Goal: Task Accomplishment & Management: Manage account settings

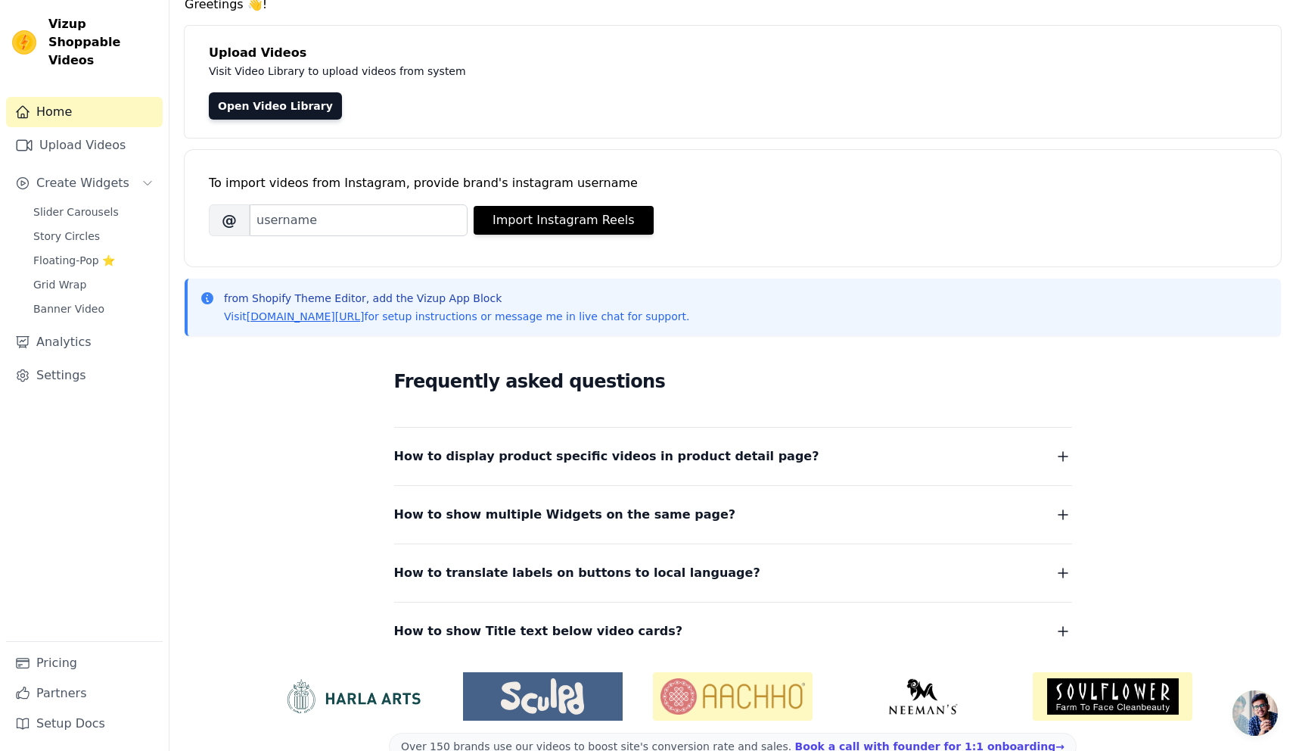
scroll to position [98, 0]
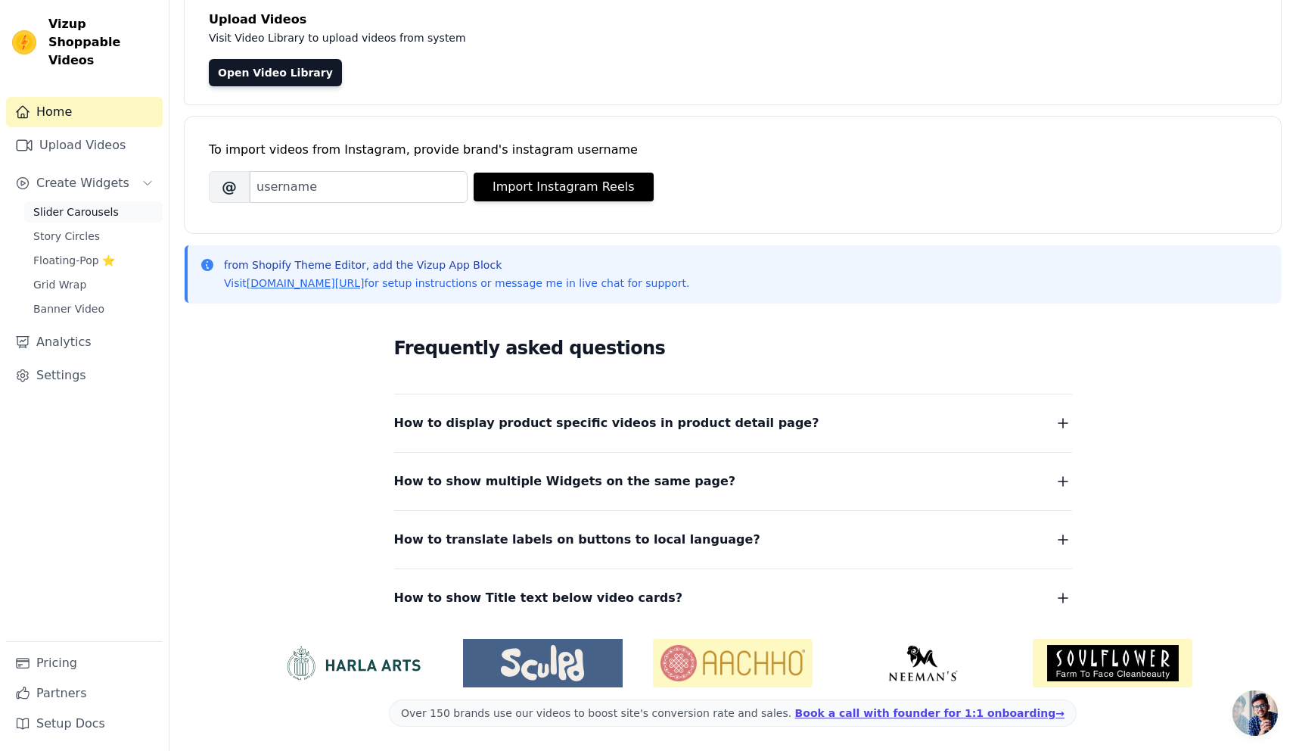
click at [81, 204] on span "Slider Carousels" at bounding box center [76, 211] width 86 height 15
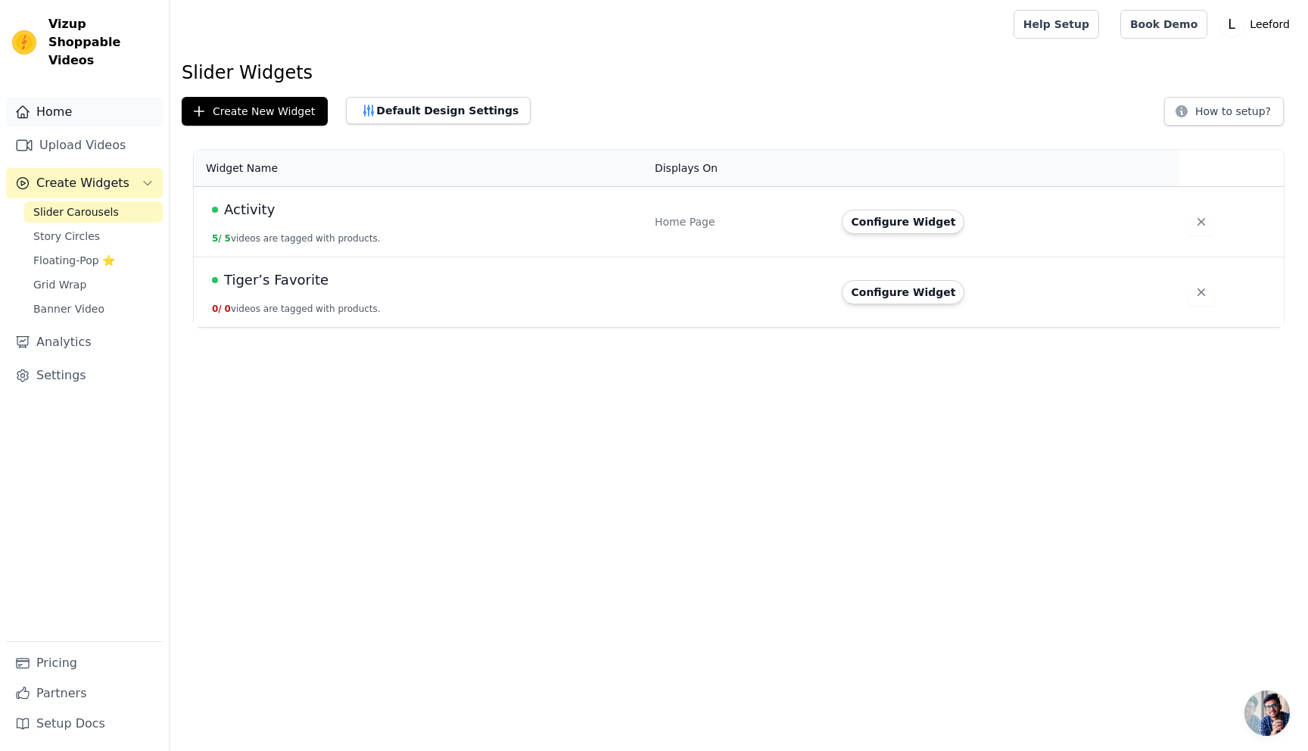
click at [51, 97] on link "Home" at bounding box center [84, 112] width 157 height 30
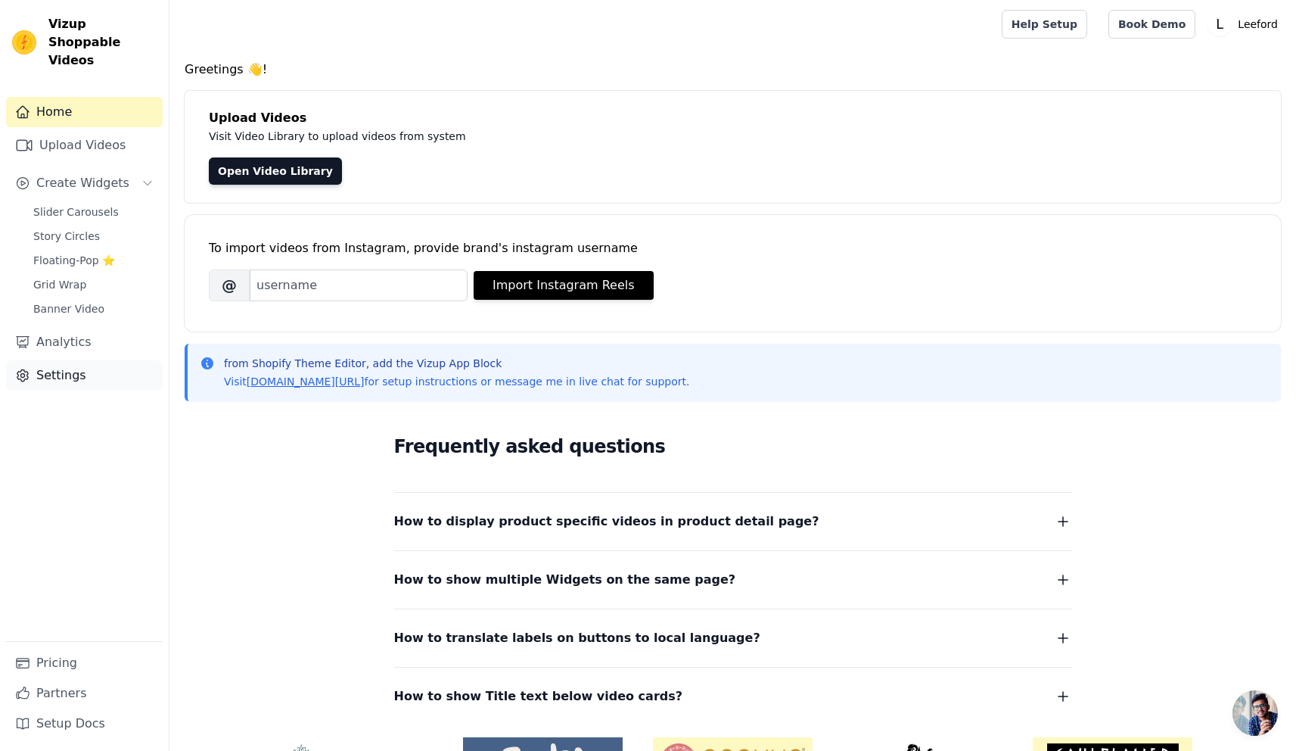
click at [61, 366] on link "Settings" at bounding box center [84, 375] width 157 height 30
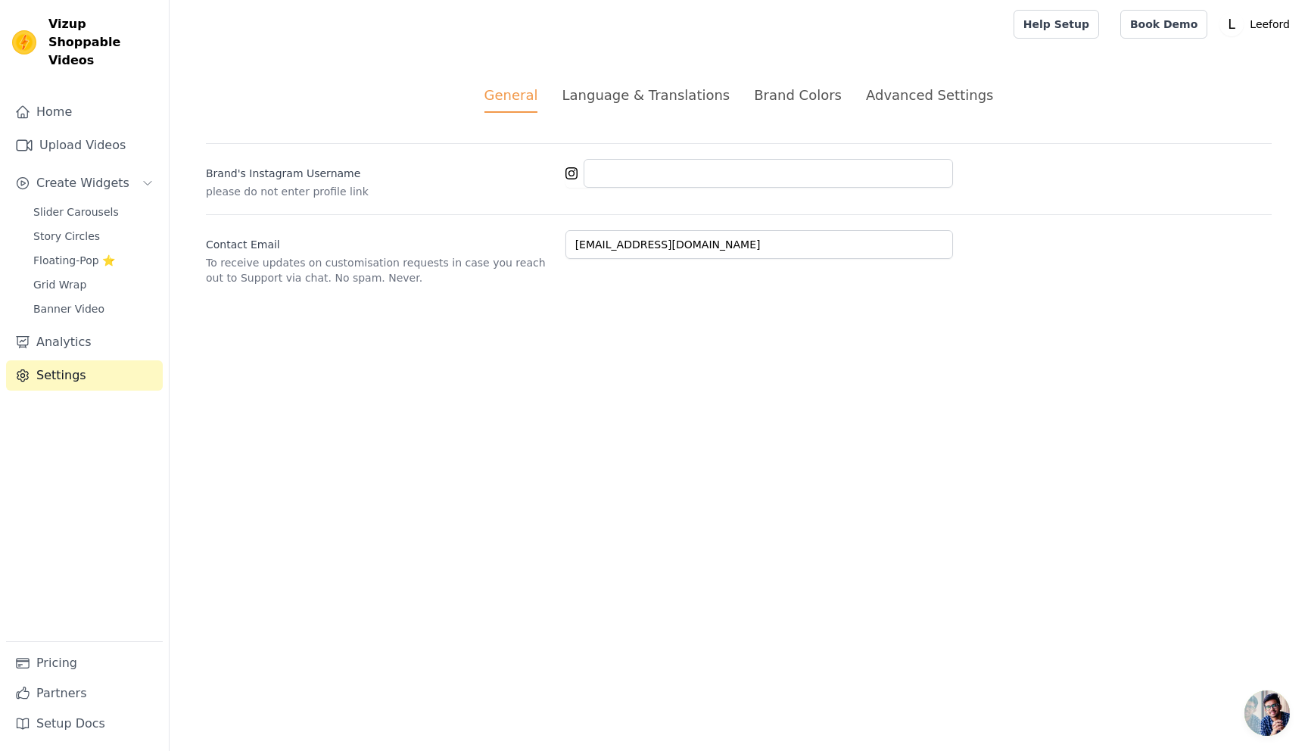
click at [605, 92] on div "Language & Translations" at bounding box center [645, 95] width 168 height 20
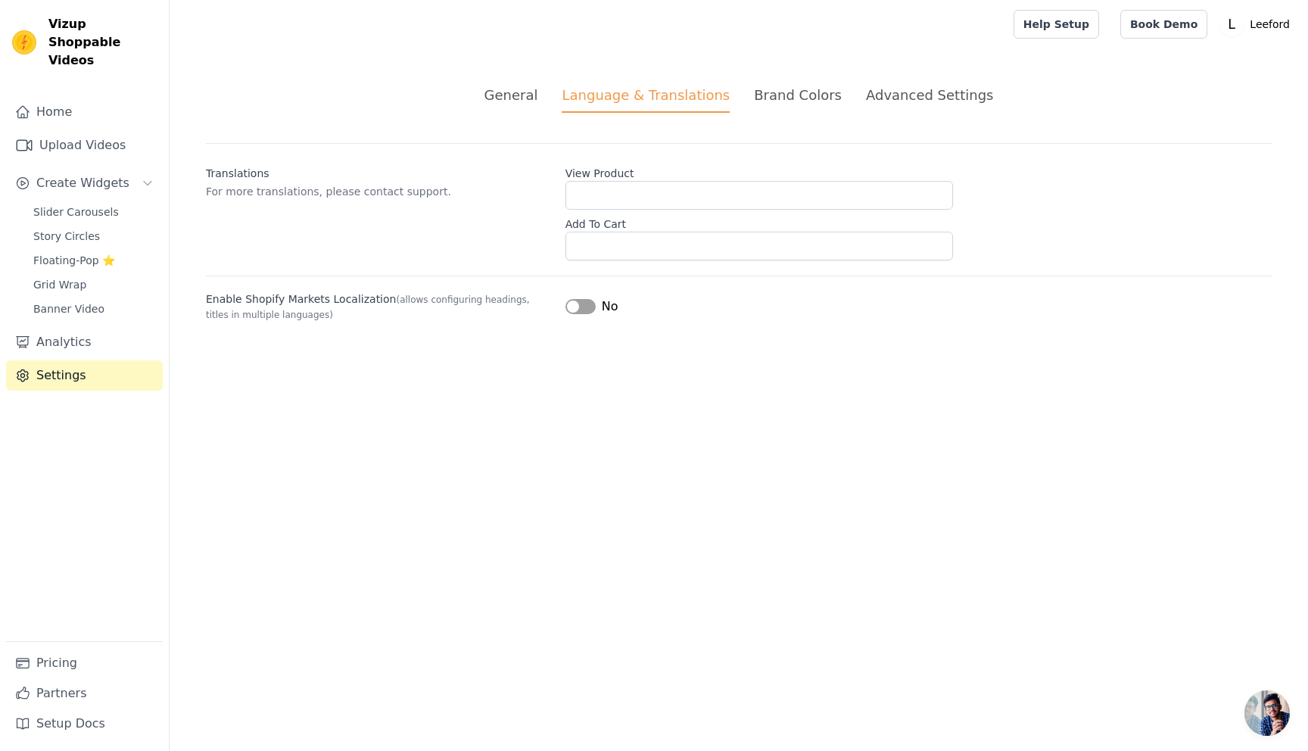
click at [782, 105] on li "Brand Colors" at bounding box center [798, 99] width 88 height 28
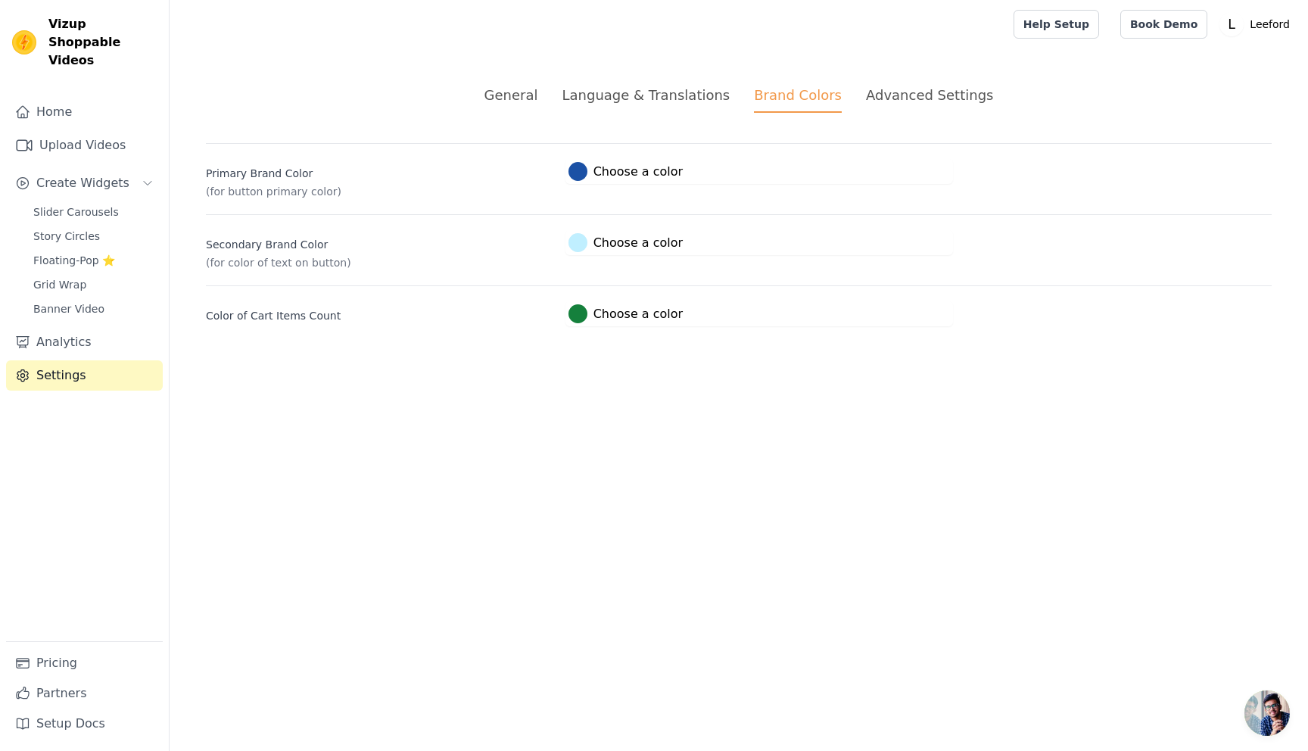
click at [895, 92] on div "Advanced Settings" at bounding box center [929, 95] width 127 height 20
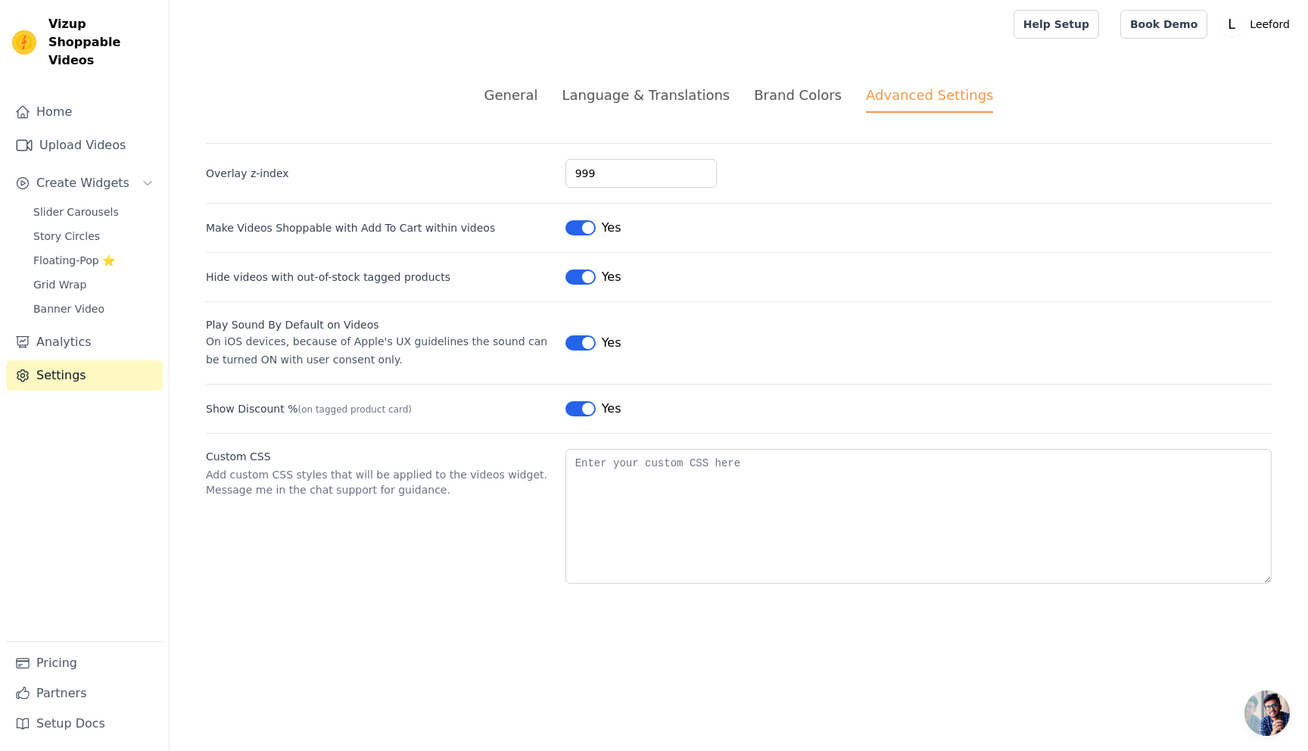
click at [789, 95] on div "Brand Colors" at bounding box center [798, 95] width 88 height 20
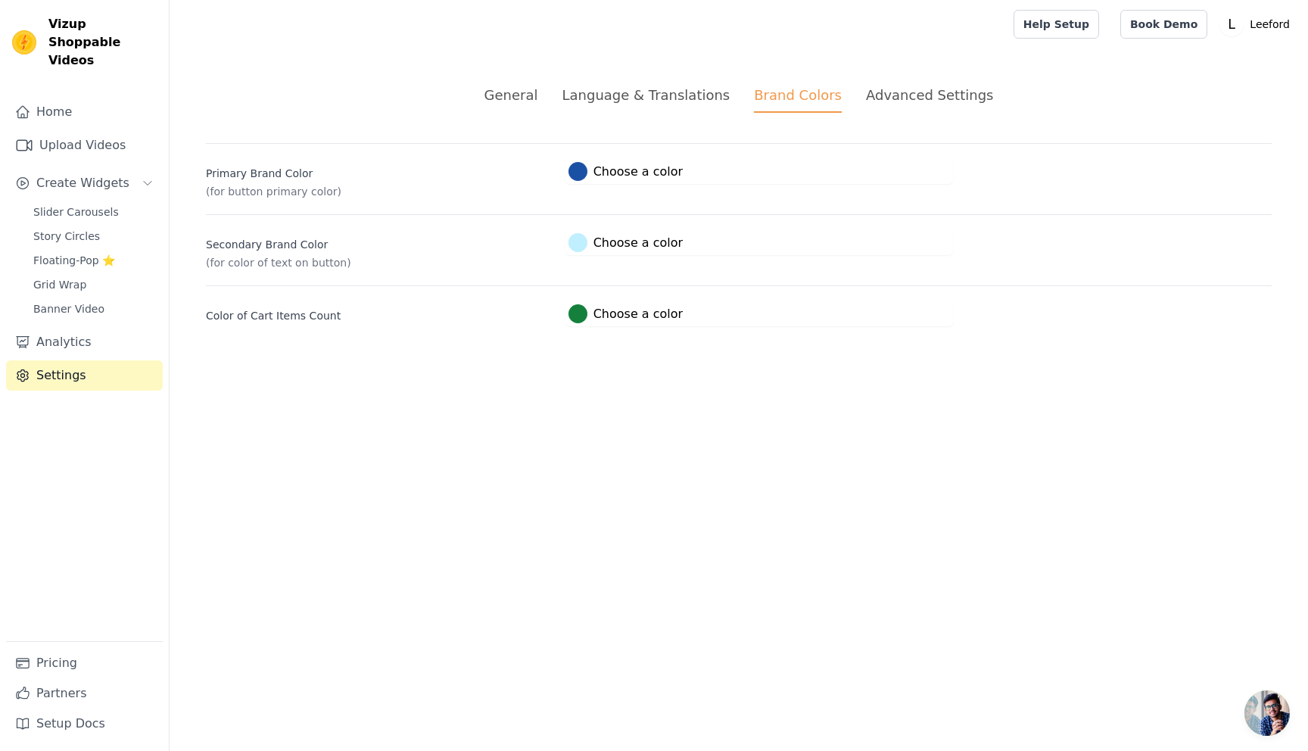
click at [630, 93] on div "Language & Translations" at bounding box center [645, 95] width 168 height 20
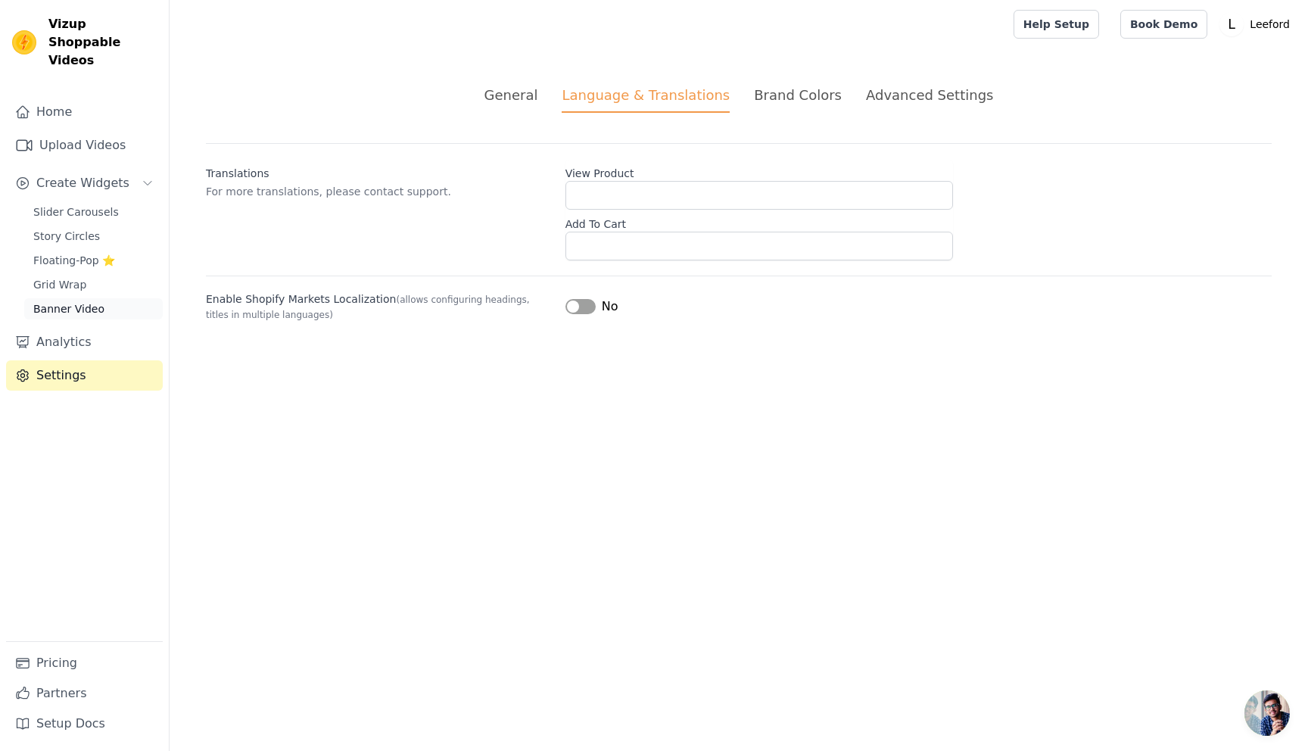
click at [58, 301] on span "Banner Video" at bounding box center [68, 308] width 71 height 15
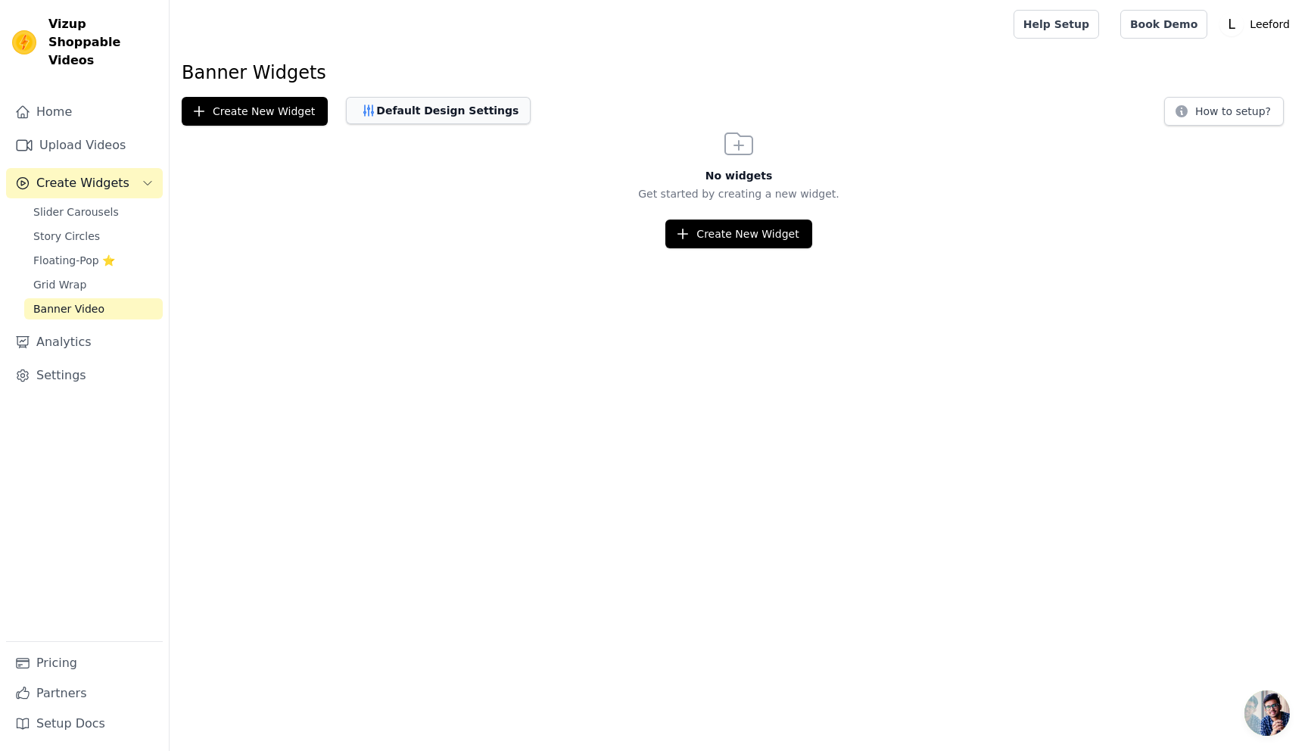
click at [413, 109] on button "Default Design Settings" at bounding box center [438, 110] width 185 height 27
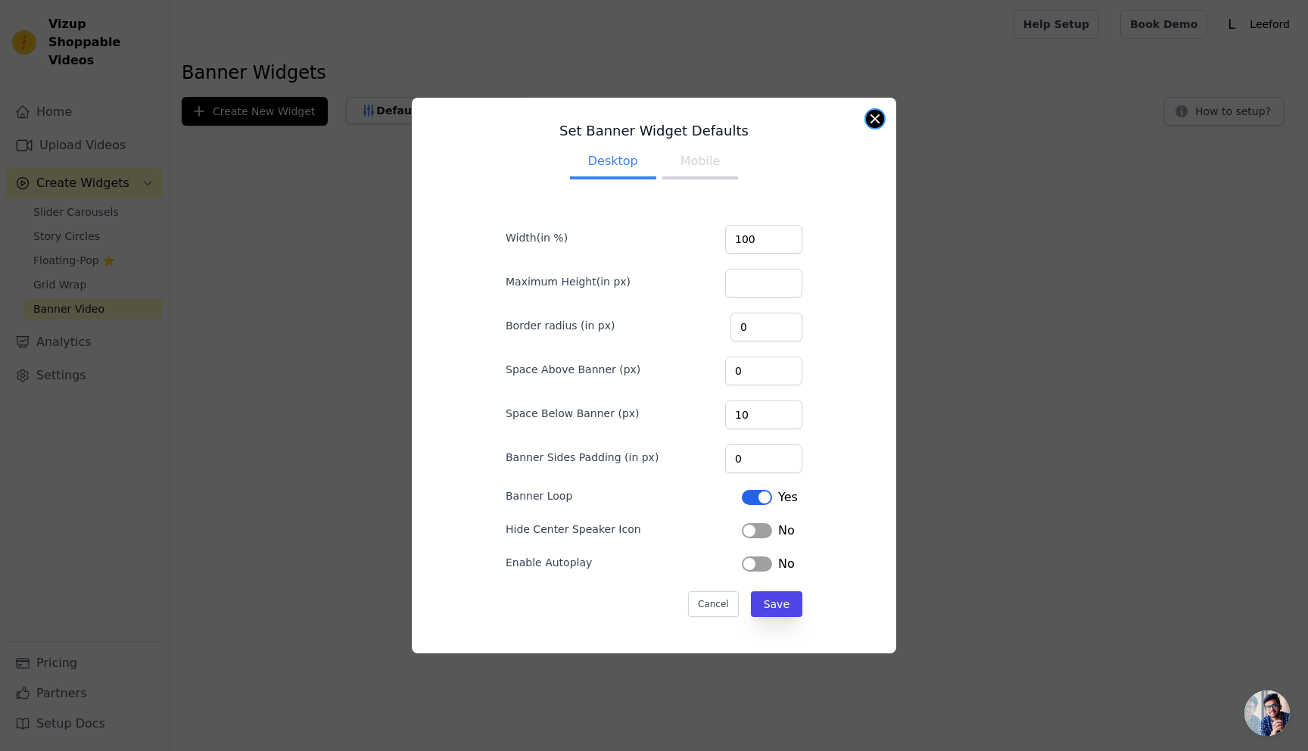
click at [871, 117] on button "Close modal" at bounding box center [875, 119] width 18 height 18
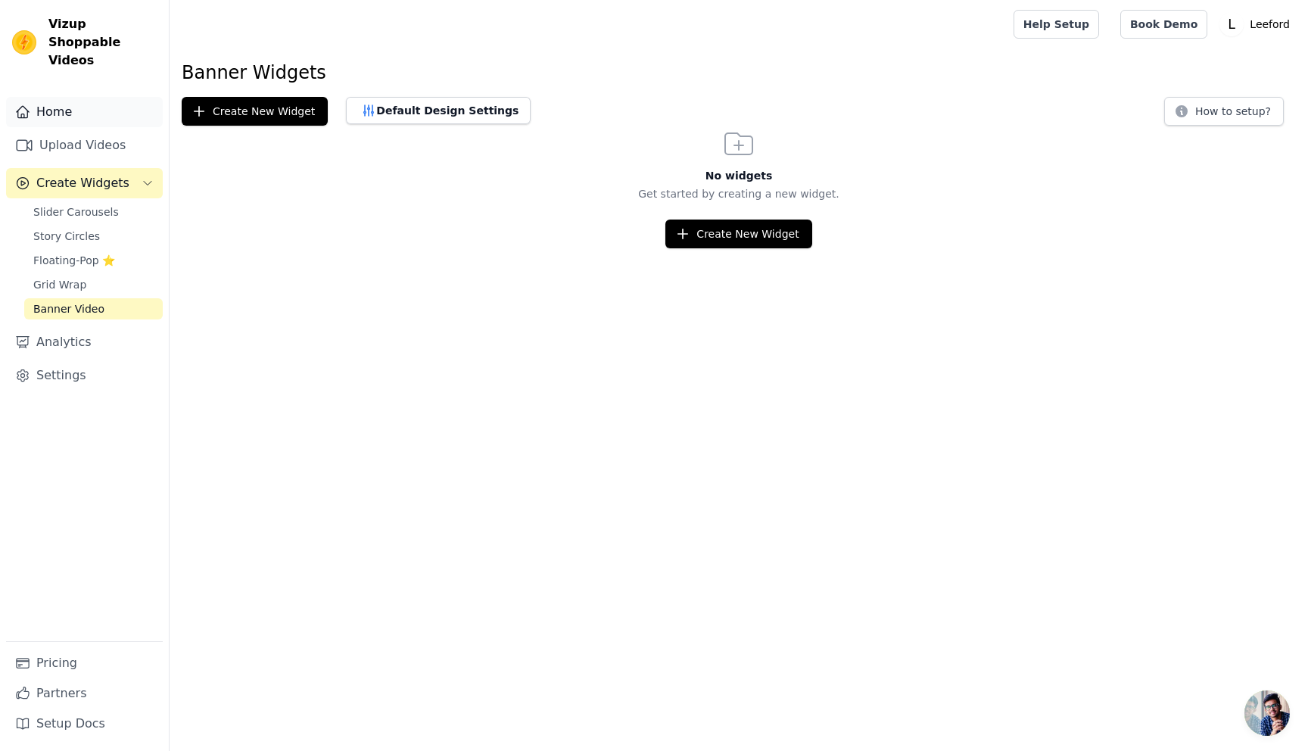
click at [53, 97] on link "Home" at bounding box center [84, 112] width 157 height 30
